Goal: Book appointment/travel/reservation

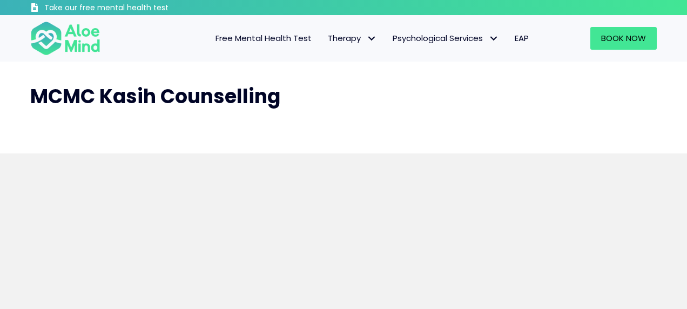
click at [318, 107] on h2 "MCMC Kasih Counselling" at bounding box center [343, 96] width 627 height 27
click at [627, 38] on span "Book Now" at bounding box center [623, 37] width 45 height 11
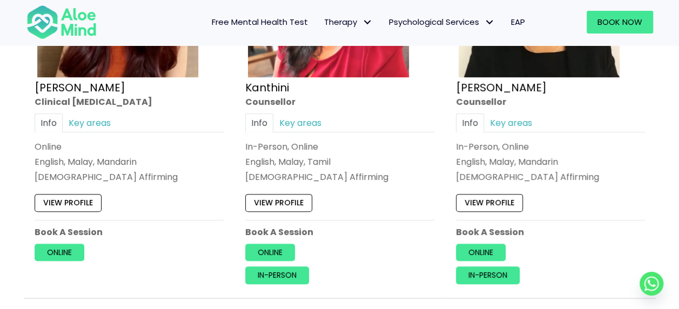
scroll to position [2323, 0]
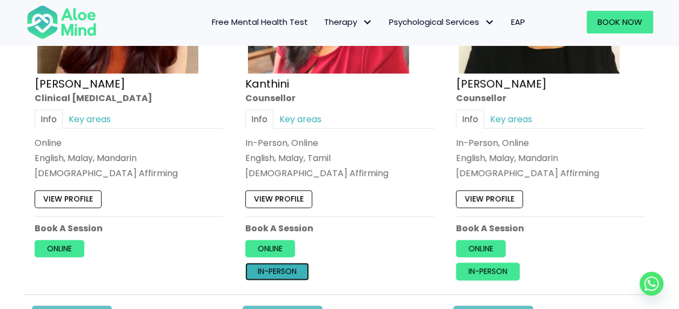
click at [273, 269] on link "In-person" at bounding box center [277, 271] width 64 height 17
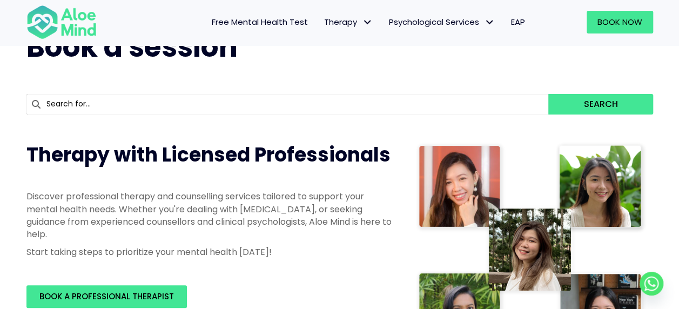
scroll to position [0, 0]
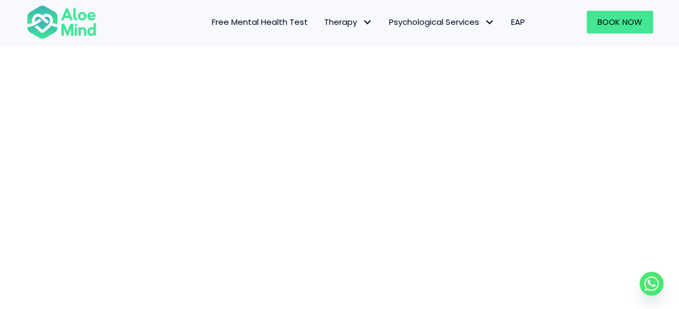
scroll to position [381, 0]
